Goal: Task Accomplishment & Management: Manage account settings

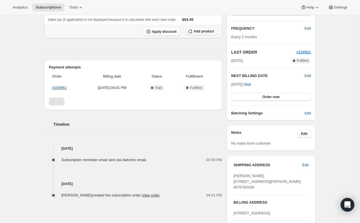
scroll to position [98, 0]
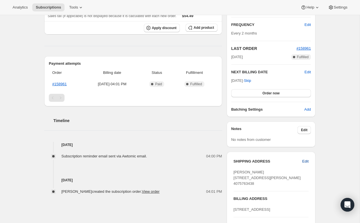
click at [304, 160] on span "Edit" at bounding box center [305, 162] width 6 height 6
select select "[GEOGRAPHIC_DATA]"
select select "FL"
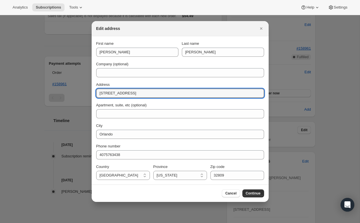
drag, startPoint x: 163, startPoint y: 96, endPoint x: 93, endPoint y: 96, distance: 70.5
click at [93, 96] on section "First name [PERSON_NAME] Last name [PERSON_NAME] Company (optional) Address [ST…" at bounding box center [180, 110] width 177 height 148
paste input "[STREET_ADDRESS]"
drag, startPoint x: 205, startPoint y: 94, endPoint x: 180, endPoint y: 94, distance: 25.1
click at [180, 94] on input "[STREET_ADDRESS]" at bounding box center [180, 93] width 168 height 9
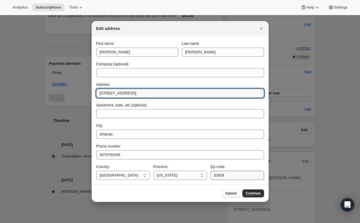
type input "[STREET_ADDRESS]"
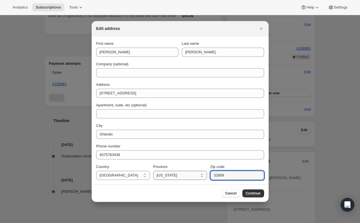
drag, startPoint x: 237, startPoint y: 176, endPoint x: 188, endPoint y: 175, distance: 48.5
click at [188, 175] on div "Country [GEOGRAPHIC_DATA] [GEOGRAPHIC_DATA] [GEOGRAPHIC_DATA] [GEOGRAPHIC_DATA]…" at bounding box center [180, 172] width 168 height 16
paste input "4"
type input "32804"
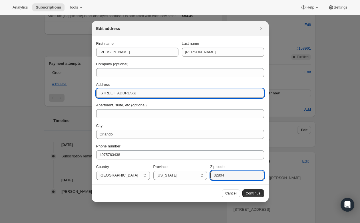
click at [183, 91] on input "[STREET_ADDRESS]" at bounding box center [180, 93] width 168 height 9
drag, startPoint x: 146, startPoint y: 95, endPoint x: 177, endPoint y: 95, distance: 31.1
click at [177, 95] on input "[STREET_ADDRESS]," at bounding box center [180, 93] width 168 height 9
type input "2501 n orange blossom trl"
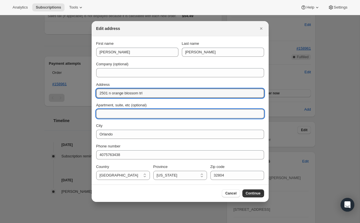
click at [124, 112] on input "Apartment, suite, etc (optional)" at bounding box center [180, 113] width 168 height 9
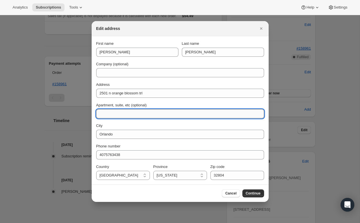
paste input "apt 274,"
type input "apt 274,"
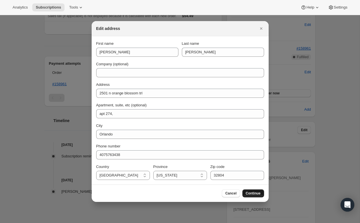
click at [259, 195] on span "Continue" at bounding box center [253, 193] width 15 height 5
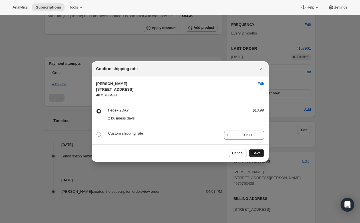
click at [257, 156] on span "Save" at bounding box center [256, 153] width 8 height 5
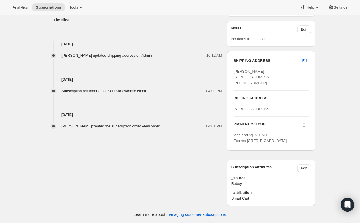
scroll to position [0, 0]
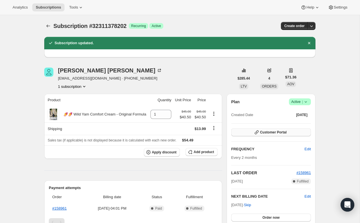
click at [267, 132] on span "Customer Portal" at bounding box center [273, 132] width 27 height 5
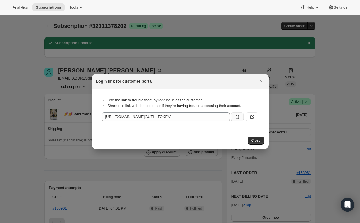
click at [237, 115] on icon ":ret:" at bounding box center [237, 117] width 6 height 6
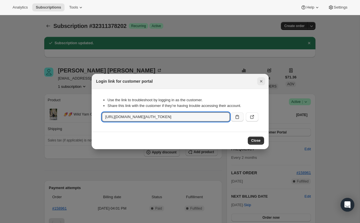
click at [259, 84] on button "Close" at bounding box center [261, 81] width 8 height 8
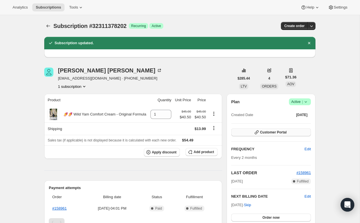
click at [260, 134] on span "Customer Portal" at bounding box center [273, 132] width 27 height 5
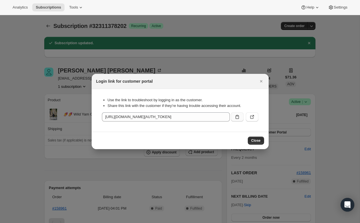
click at [238, 114] on button ":ret:" at bounding box center [237, 116] width 13 height 9
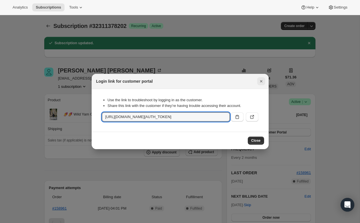
click at [259, 81] on icon "Close" at bounding box center [261, 81] width 6 height 6
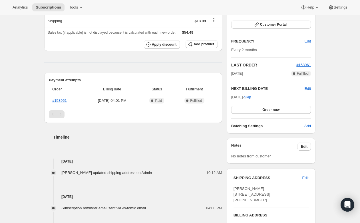
scroll to position [158, 0]
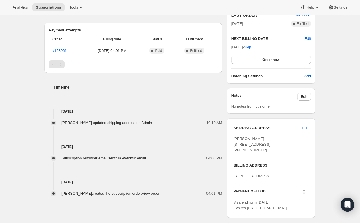
drag, startPoint x: 265, startPoint y: 165, endPoint x: 229, endPoint y: 136, distance: 46.2
click at [229, 136] on div "SHIPPING ADDRESS Edit [PERSON_NAME] [STREET_ADDRESS] [PHONE_NUMBER] BILLING ADD…" at bounding box center [271, 168] width 89 height 100
copy span "[PERSON_NAME] [STREET_ADDRESS] [PHONE_NUMBER]"
